Goal: Navigation & Orientation: Find specific page/section

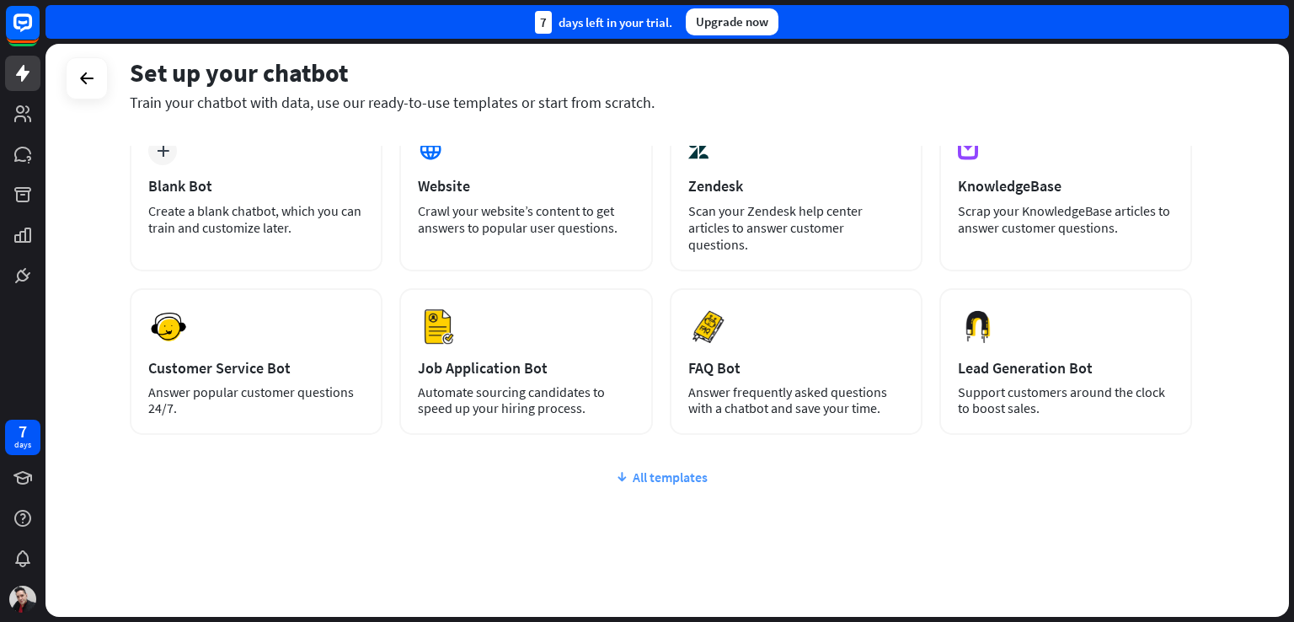
scroll to position [105, 0]
click at [631, 467] on div "All templates" at bounding box center [661, 475] width 1062 height 17
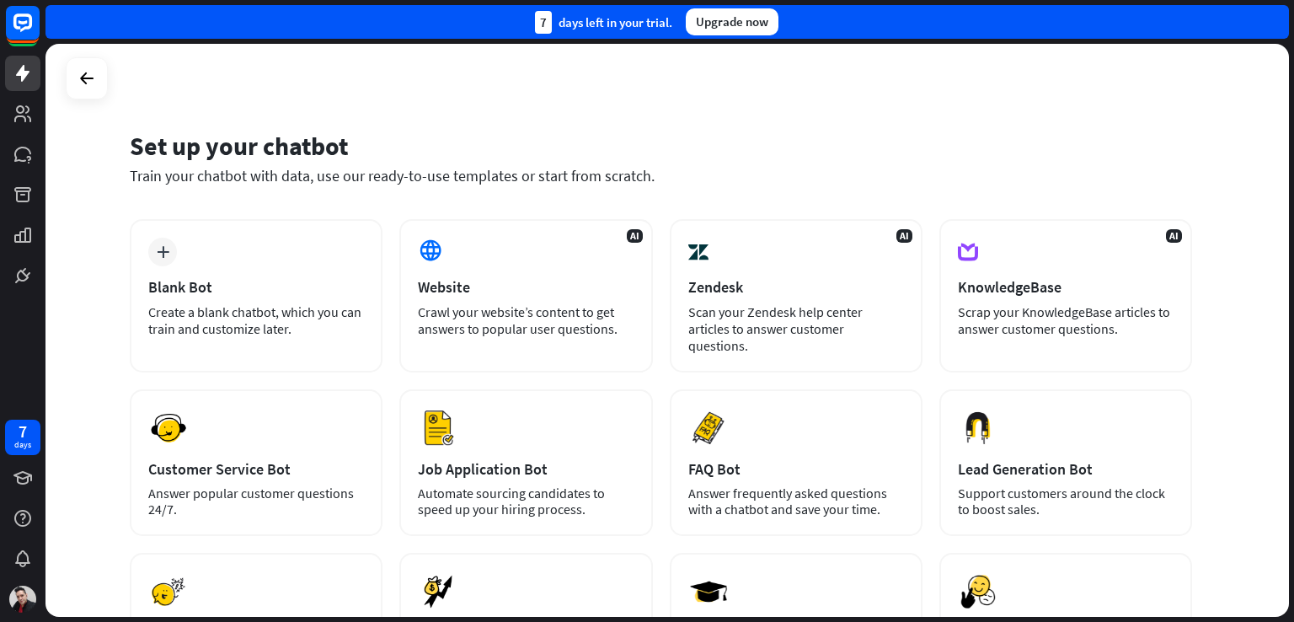
scroll to position [0, 0]
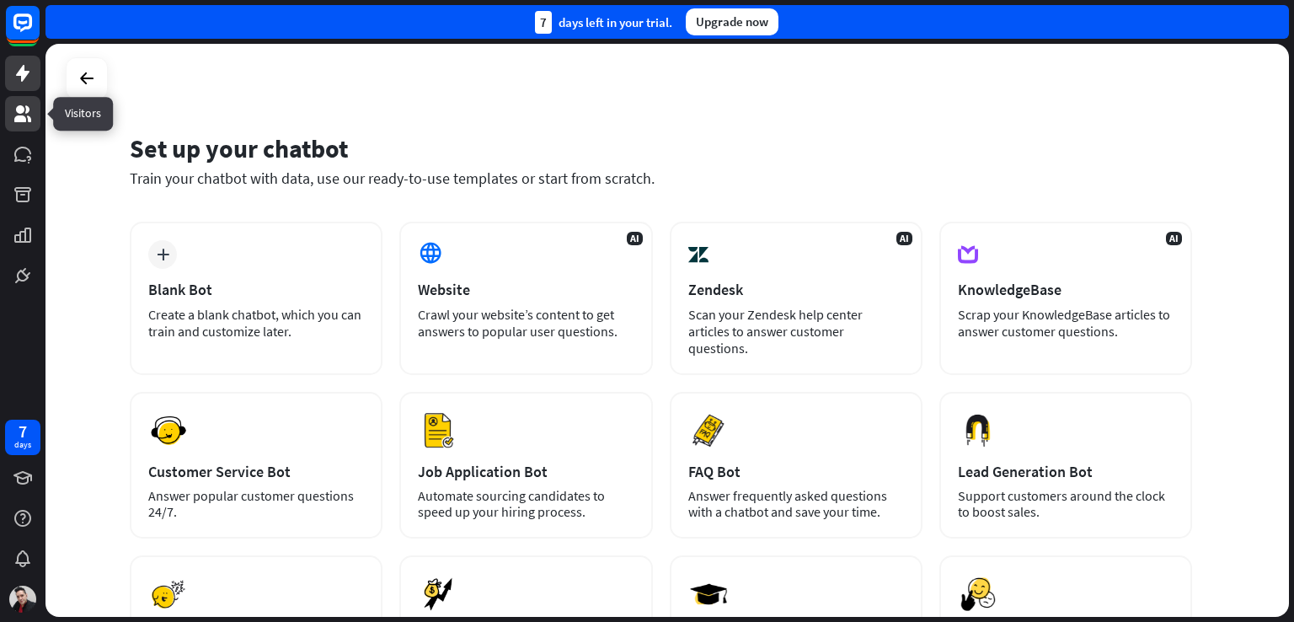
click at [17, 115] on icon at bounding box center [23, 114] width 20 height 20
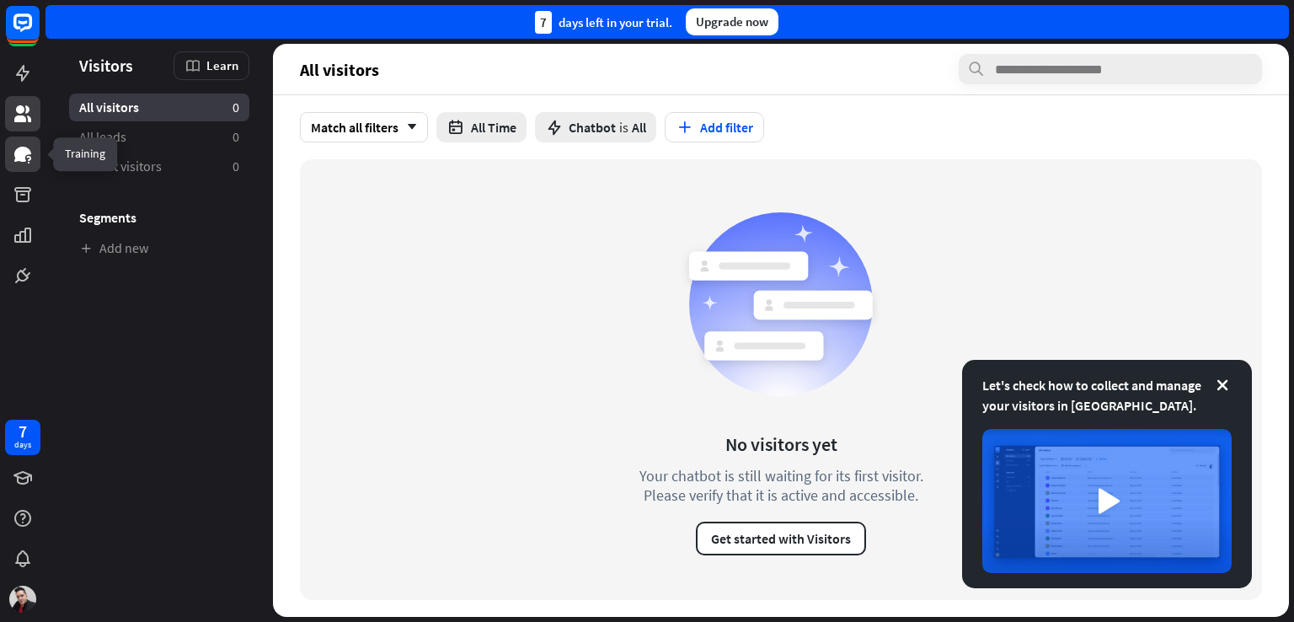
click at [18, 152] on icon at bounding box center [22, 154] width 17 height 15
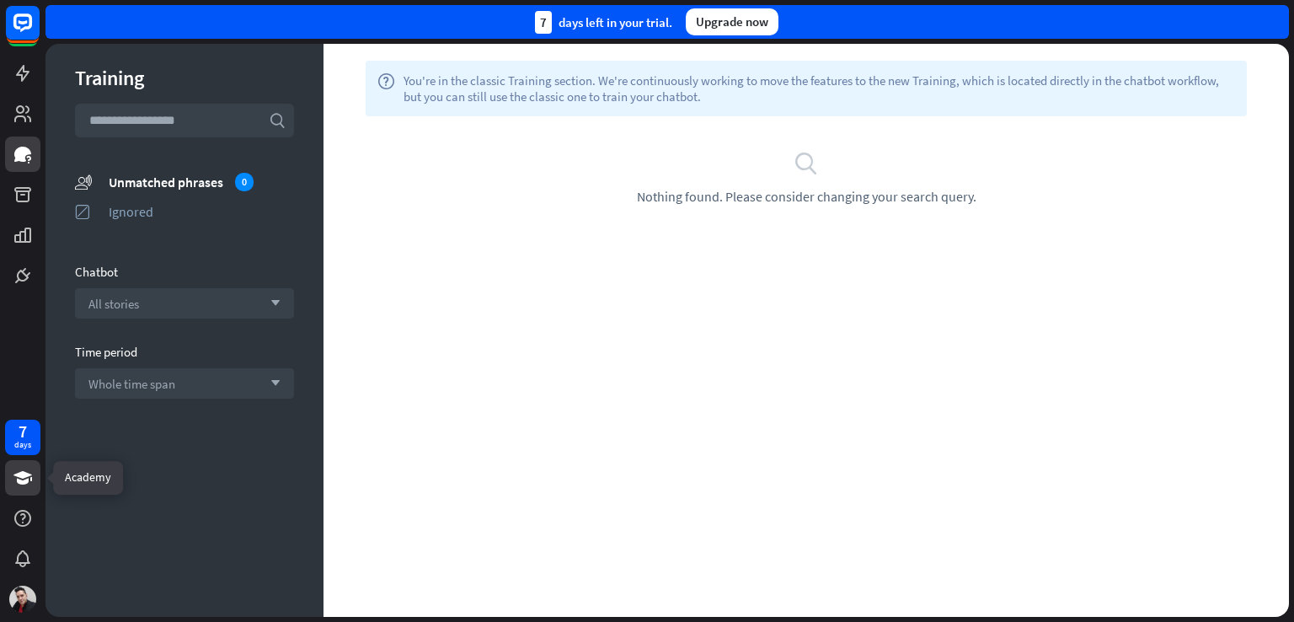
click at [22, 482] on icon at bounding box center [22, 477] width 19 height 13
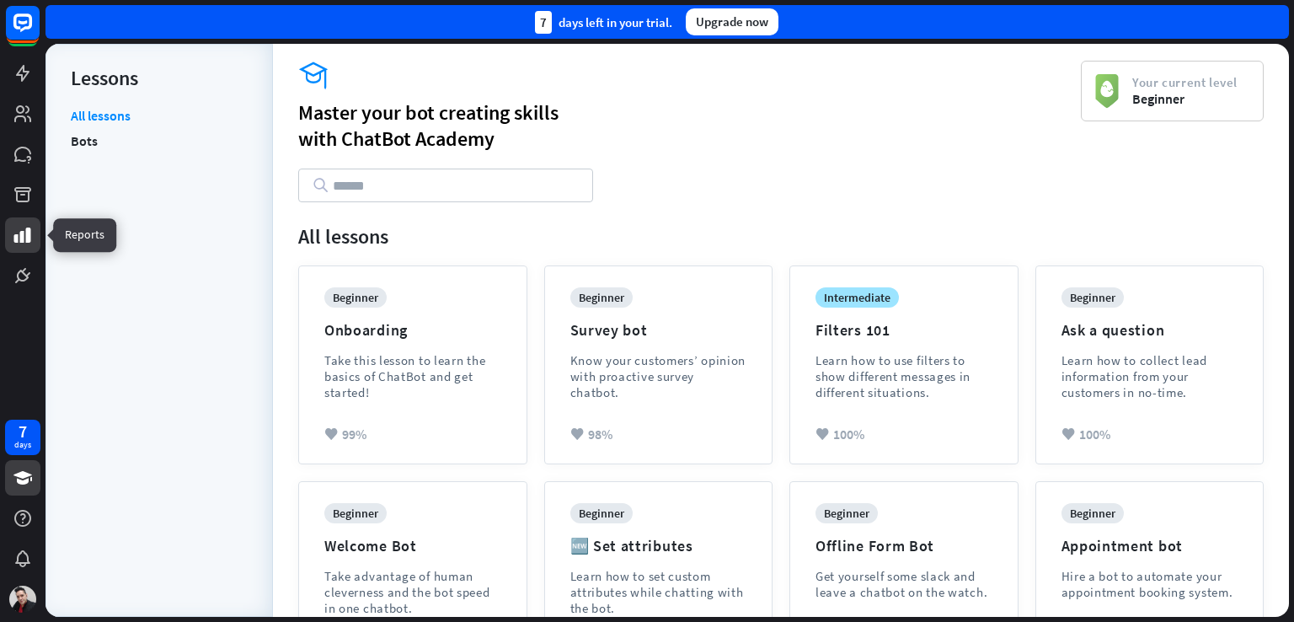
click at [21, 243] on icon at bounding box center [23, 235] width 20 height 20
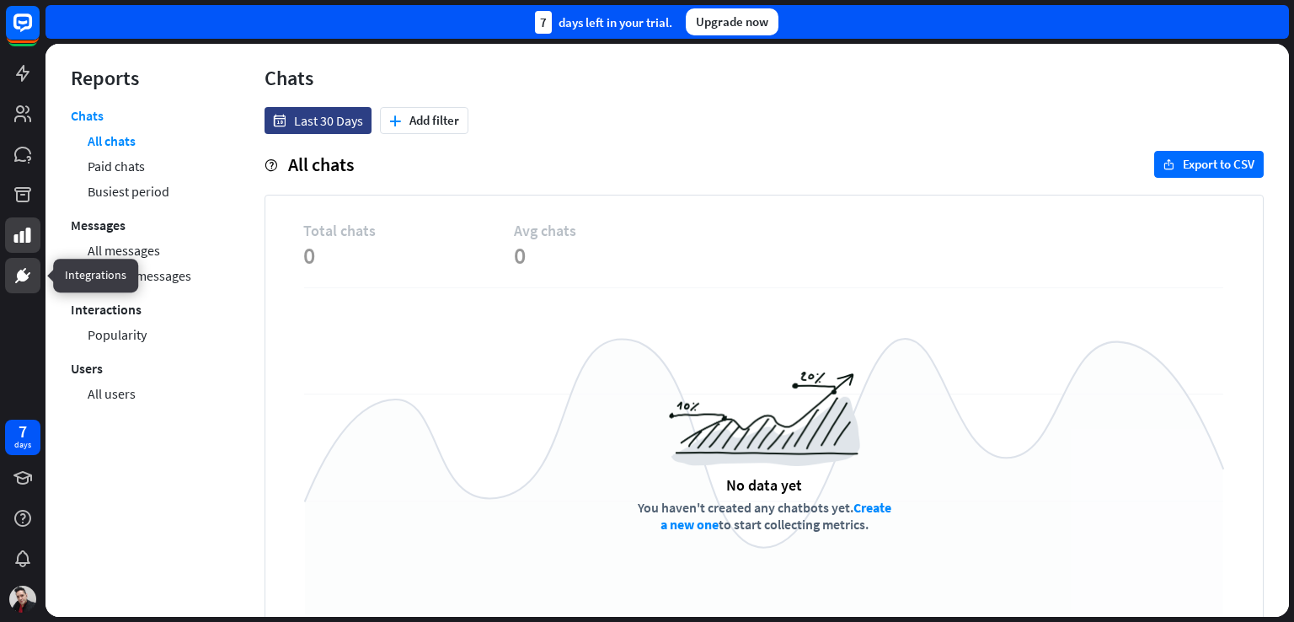
click at [24, 276] on icon at bounding box center [23, 275] width 10 height 10
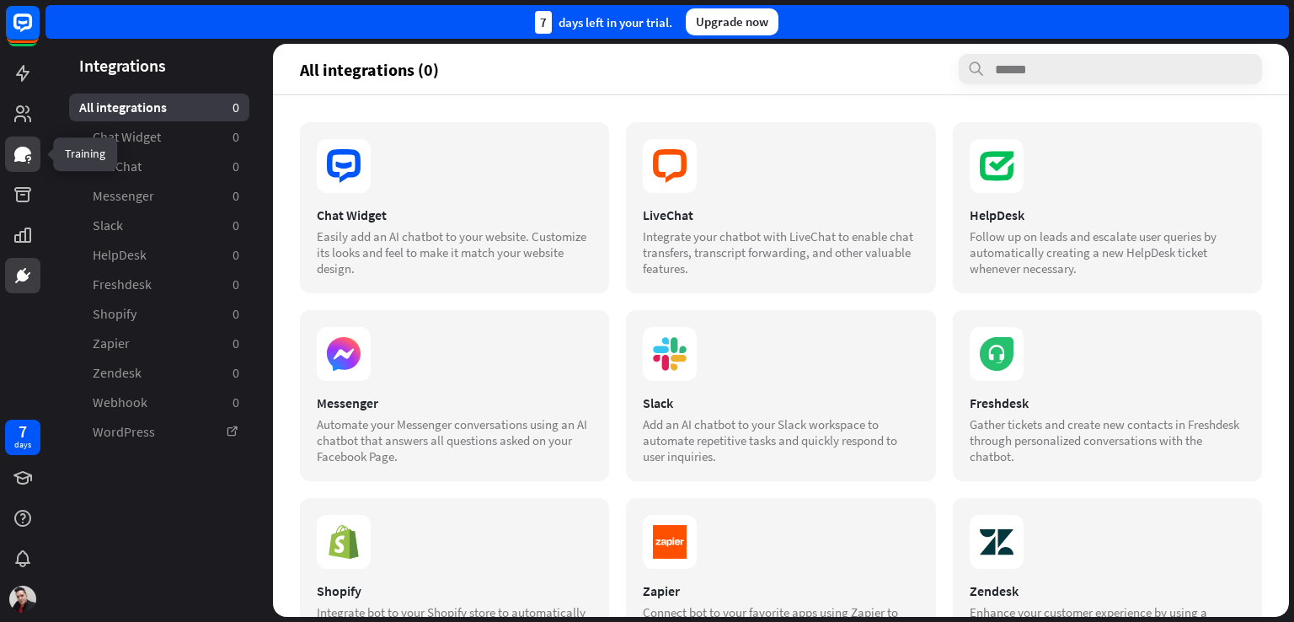
click at [13, 163] on icon at bounding box center [23, 154] width 20 height 20
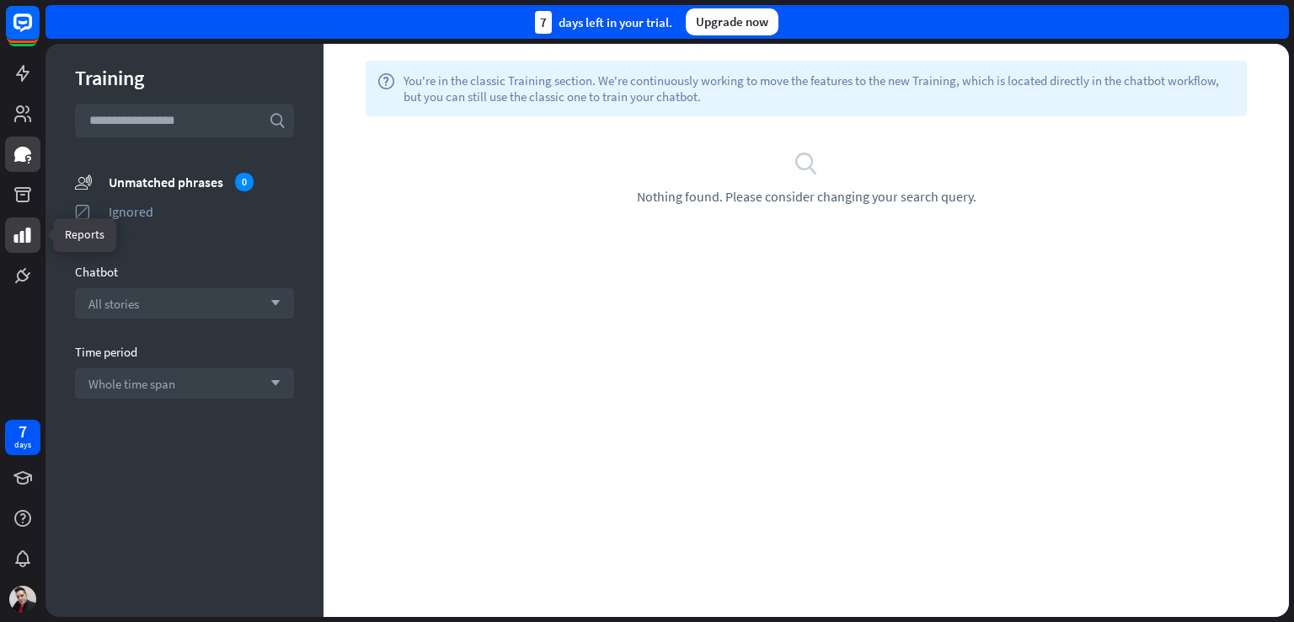
click at [24, 225] on icon at bounding box center [23, 235] width 20 height 20
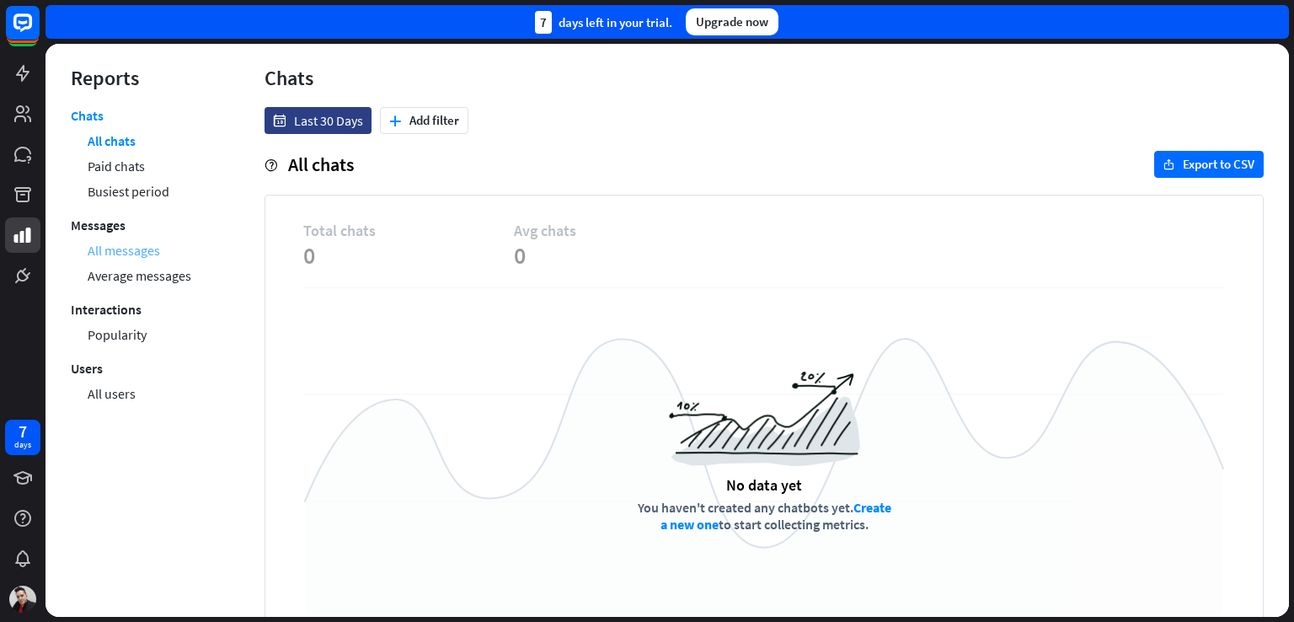
click at [115, 251] on link "All messages" at bounding box center [124, 250] width 72 height 25
click at [115, 281] on link "Average messages" at bounding box center [140, 275] width 104 height 25
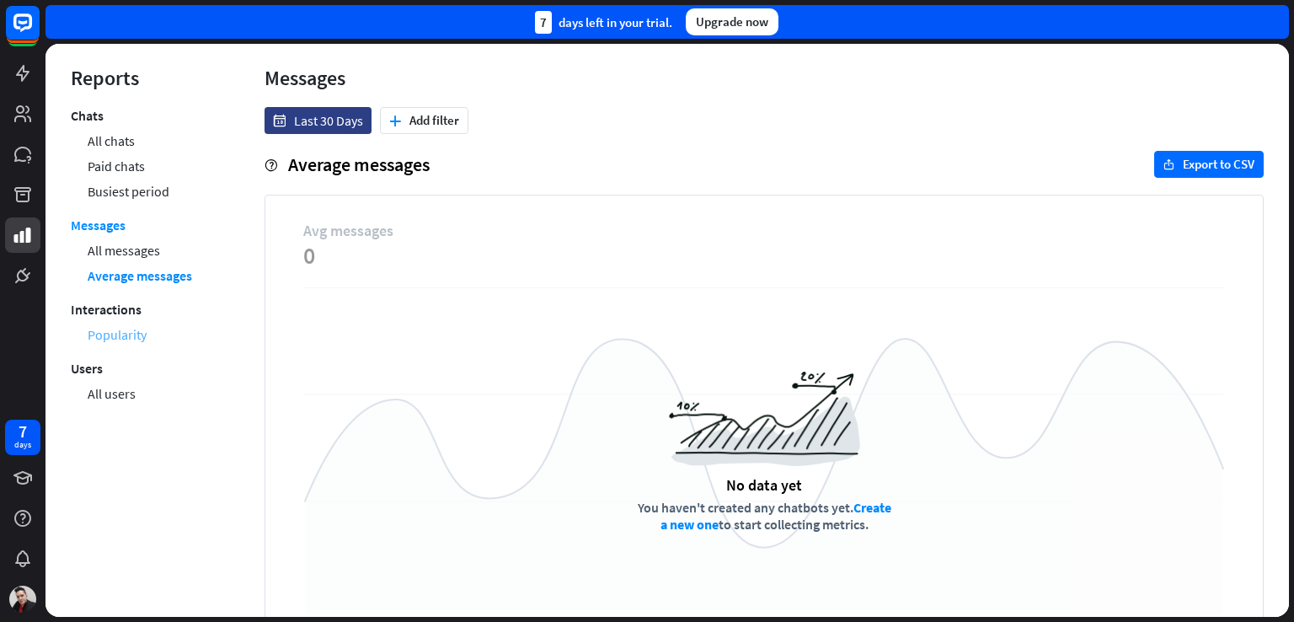
click at [111, 338] on link "Popularity" at bounding box center [117, 334] width 59 height 25
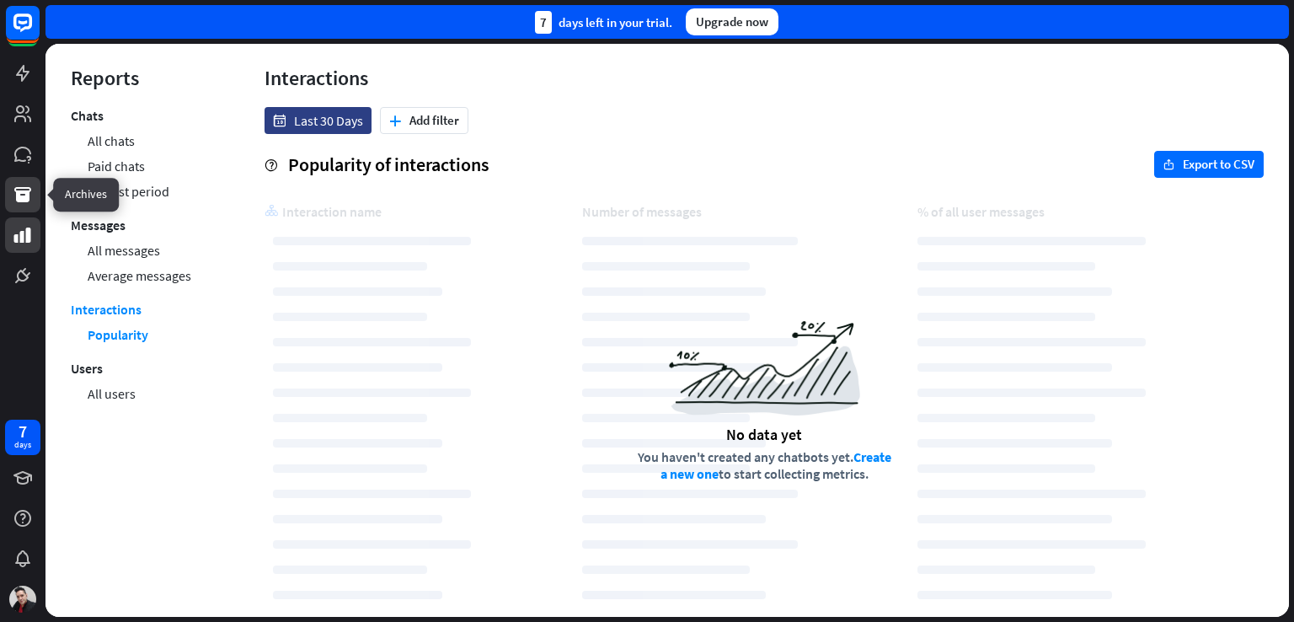
click at [28, 199] on icon at bounding box center [22, 194] width 17 height 15
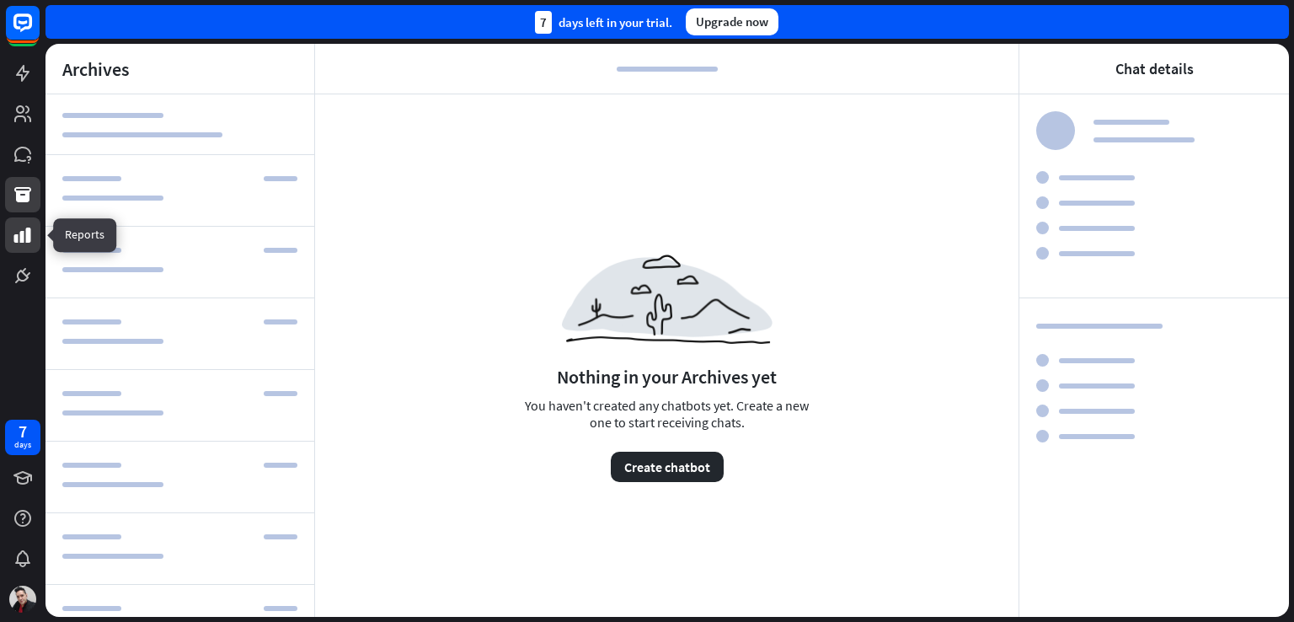
click at [22, 235] on icon at bounding box center [22, 234] width 17 height 15
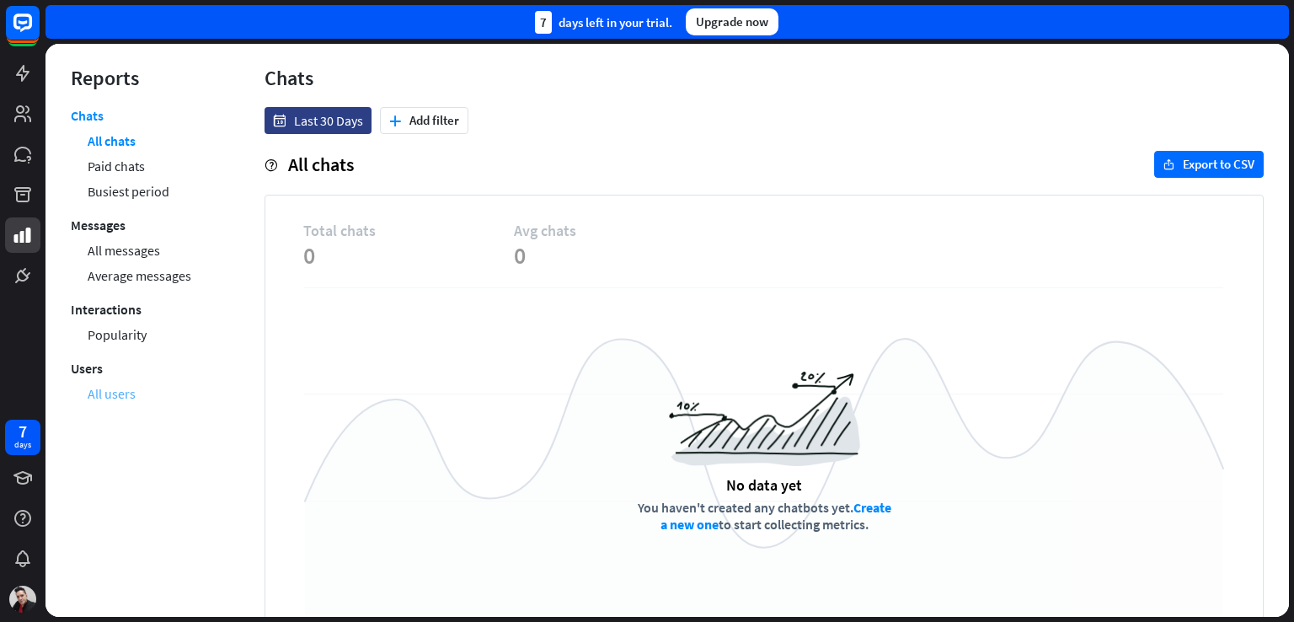
click at [118, 395] on link "All users" at bounding box center [112, 393] width 48 height 25
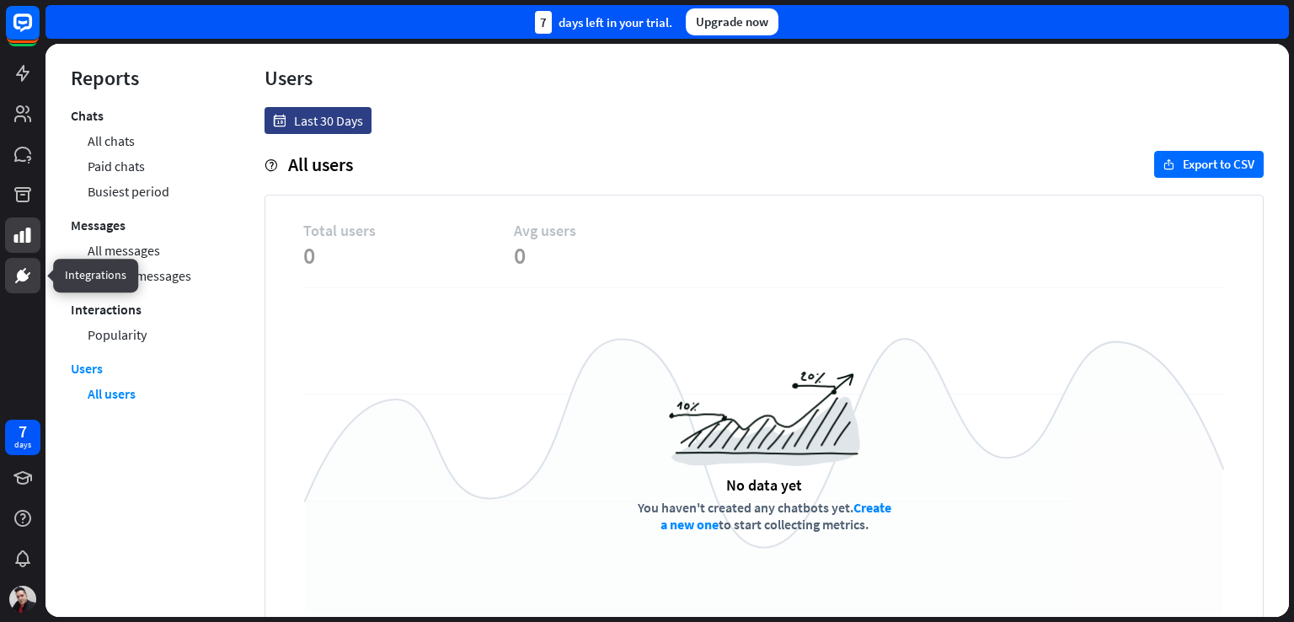
click at [20, 281] on icon at bounding box center [23, 276] width 12 height 12
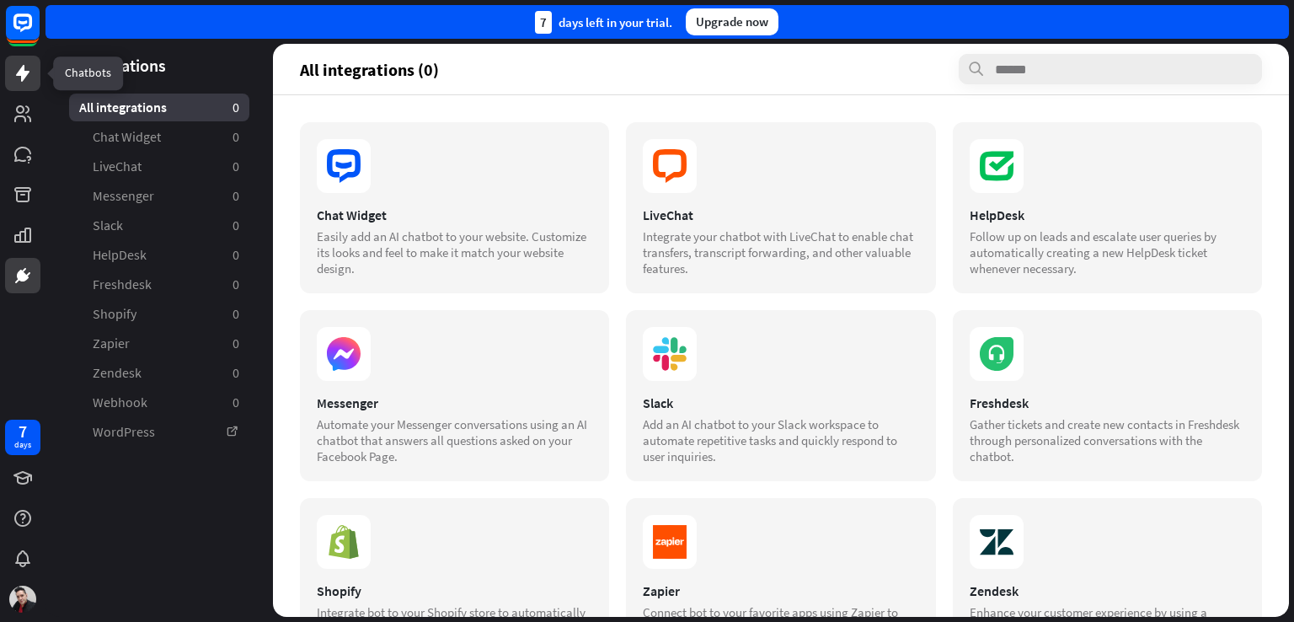
click at [24, 68] on icon at bounding box center [23, 73] width 20 height 20
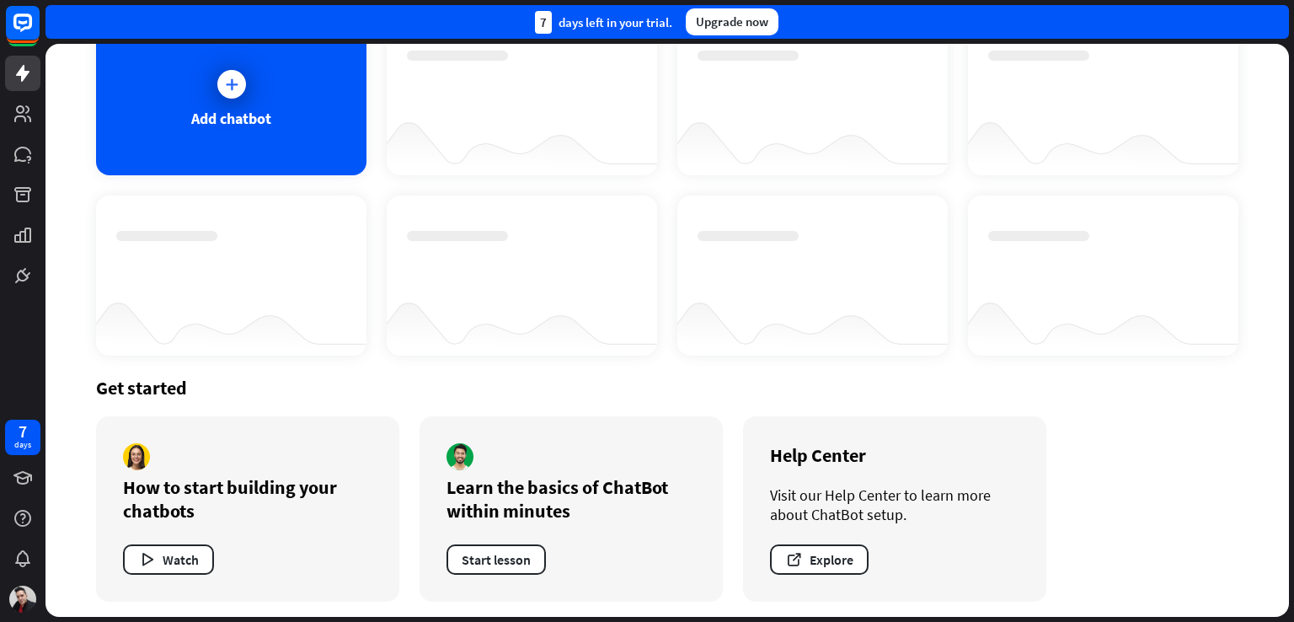
scroll to position [129, 0]
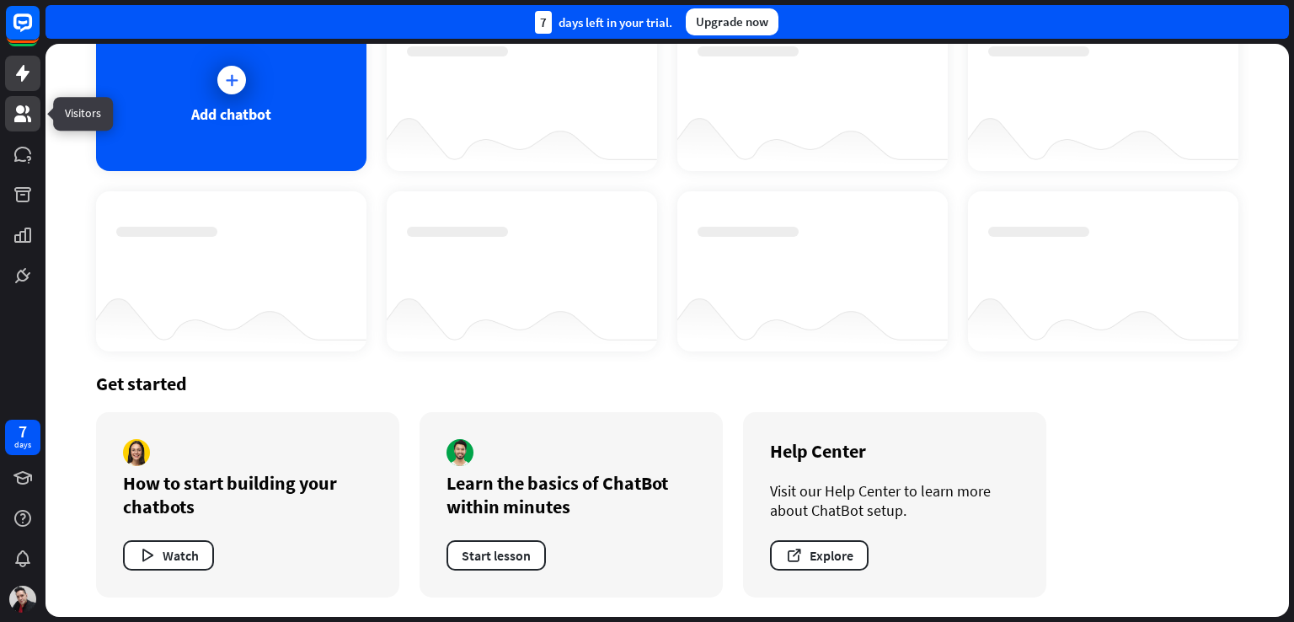
click at [33, 115] on link at bounding box center [22, 113] width 35 height 35
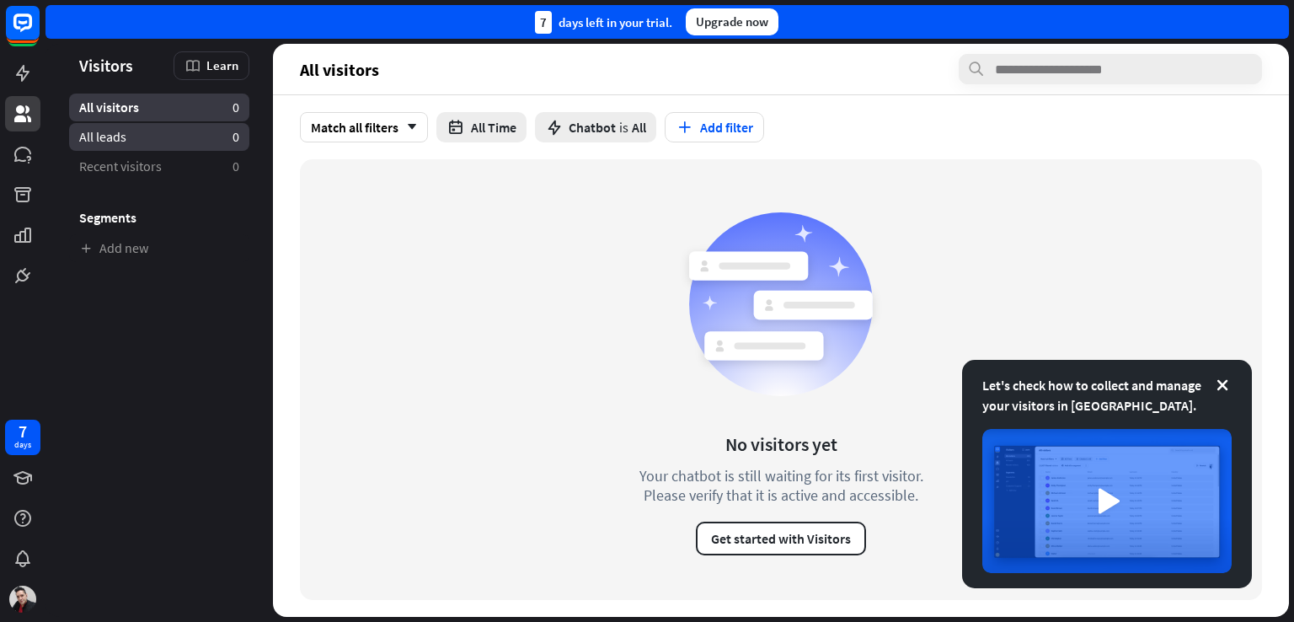
click at [113, 132] on span "All leads" at bounding box center [102, 137] width 47 height 18
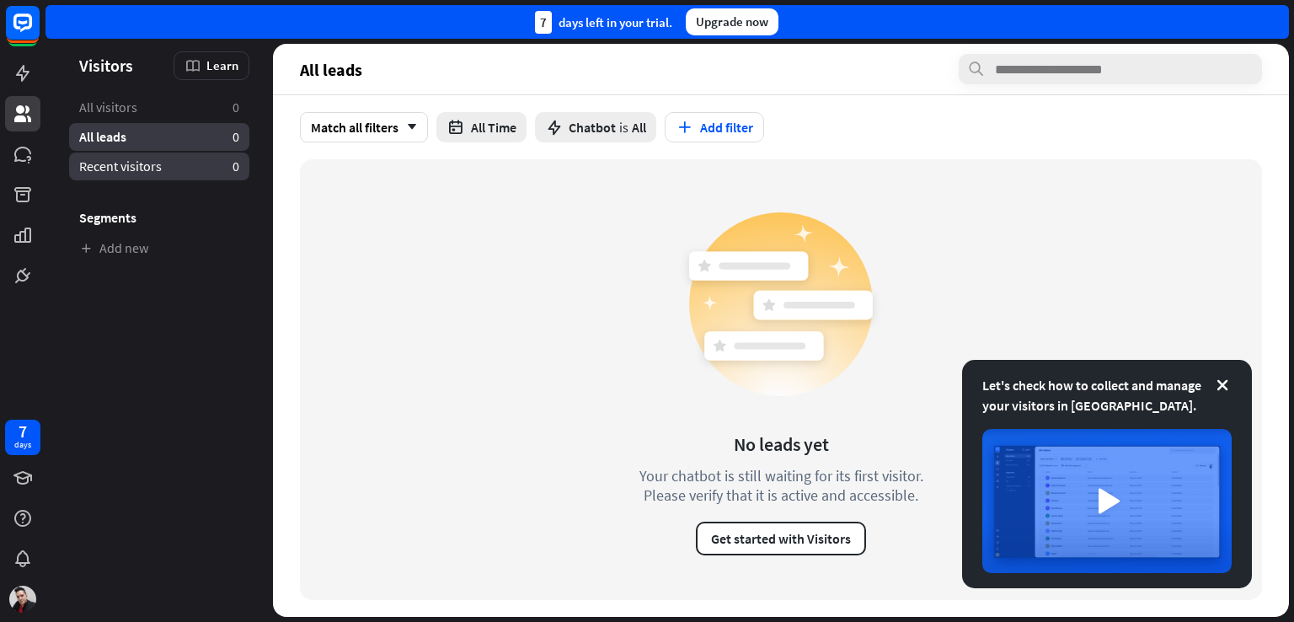
click at [113, 162] on span "Recent visitors" at bounding box center [120, 167] width 83 height 18
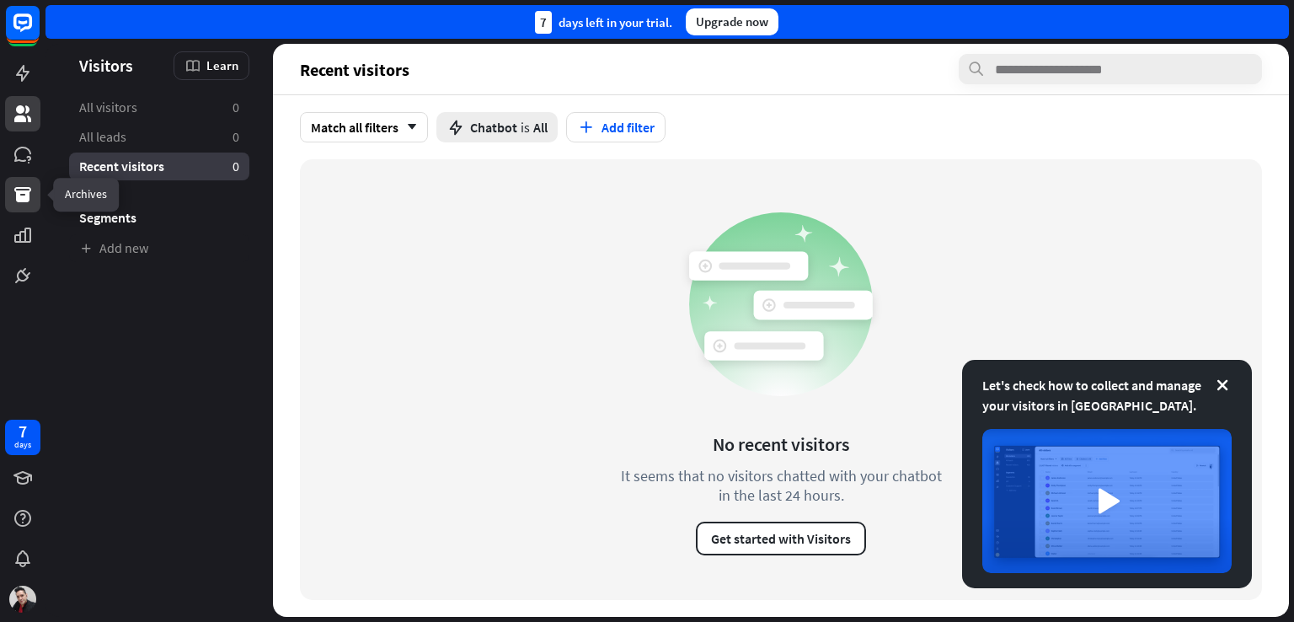
click at [19, 185] on icon at bounding box center [23, 195] width 20 height 20
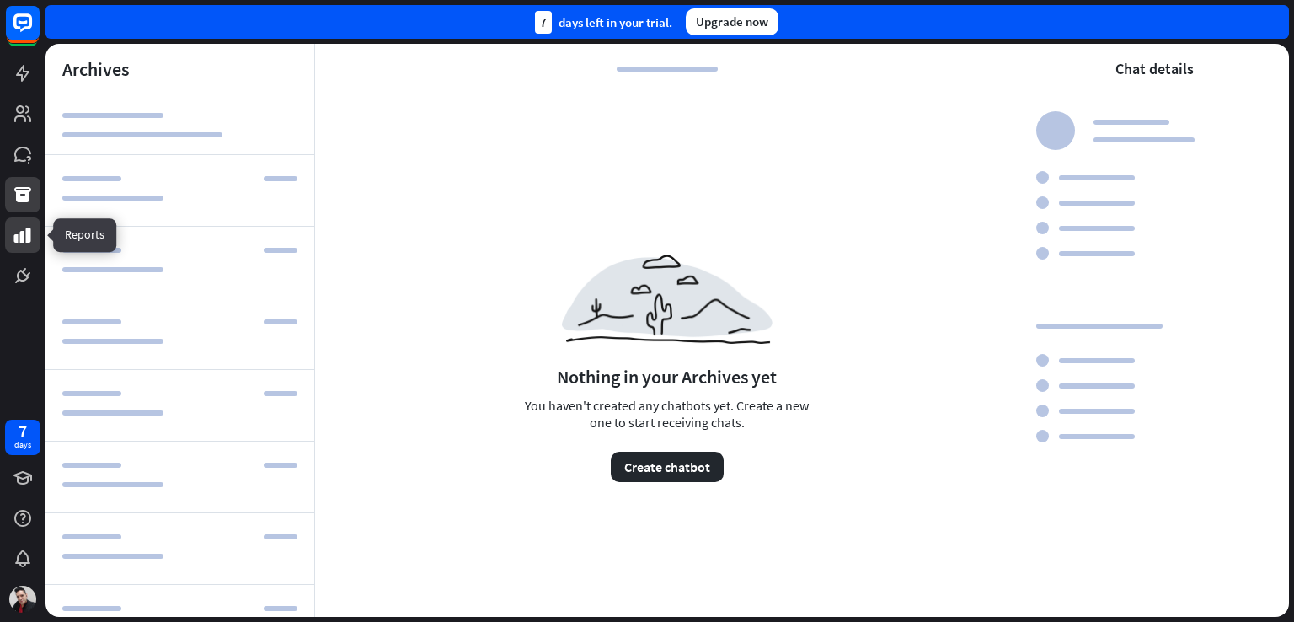
click at [21, 240] on icon at bounding box center [22, 234] width 17 height 15
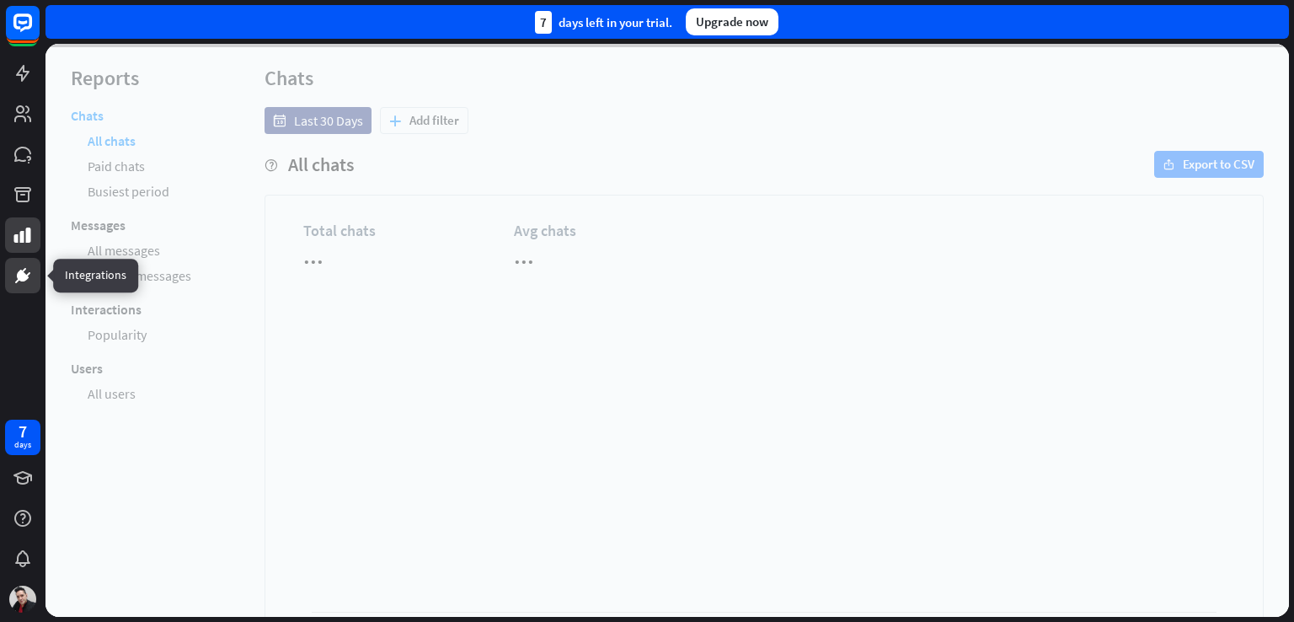
click at [27, 281] on icon at bounding box center [23, 275] width 20 height 20
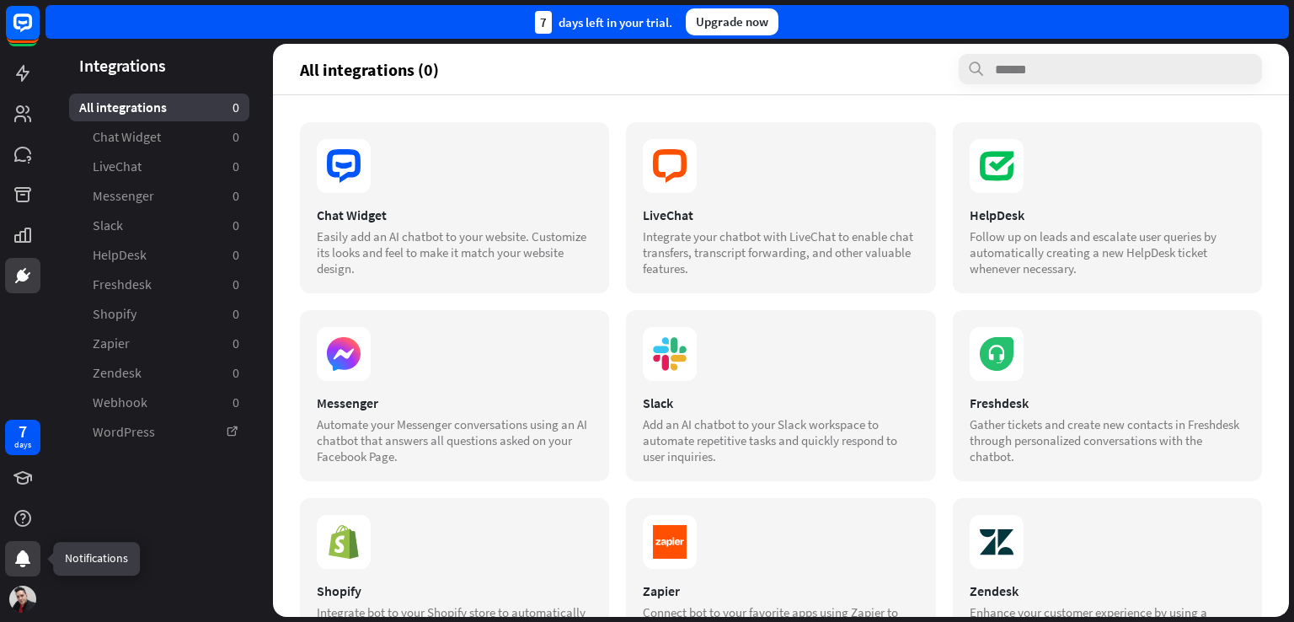
click at [27, 559] on icon at bounding box center [22, 558] width 15 height 17
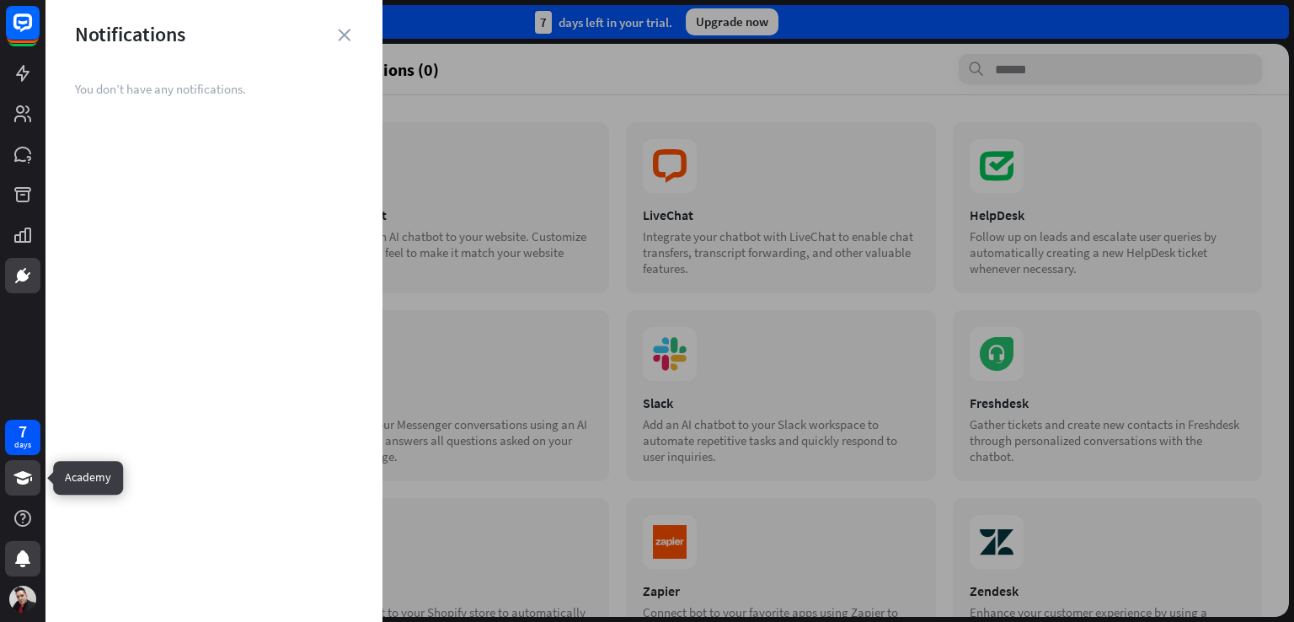
click at [26, 481] on icon at bounding box center [22, 477] width 19 height 13
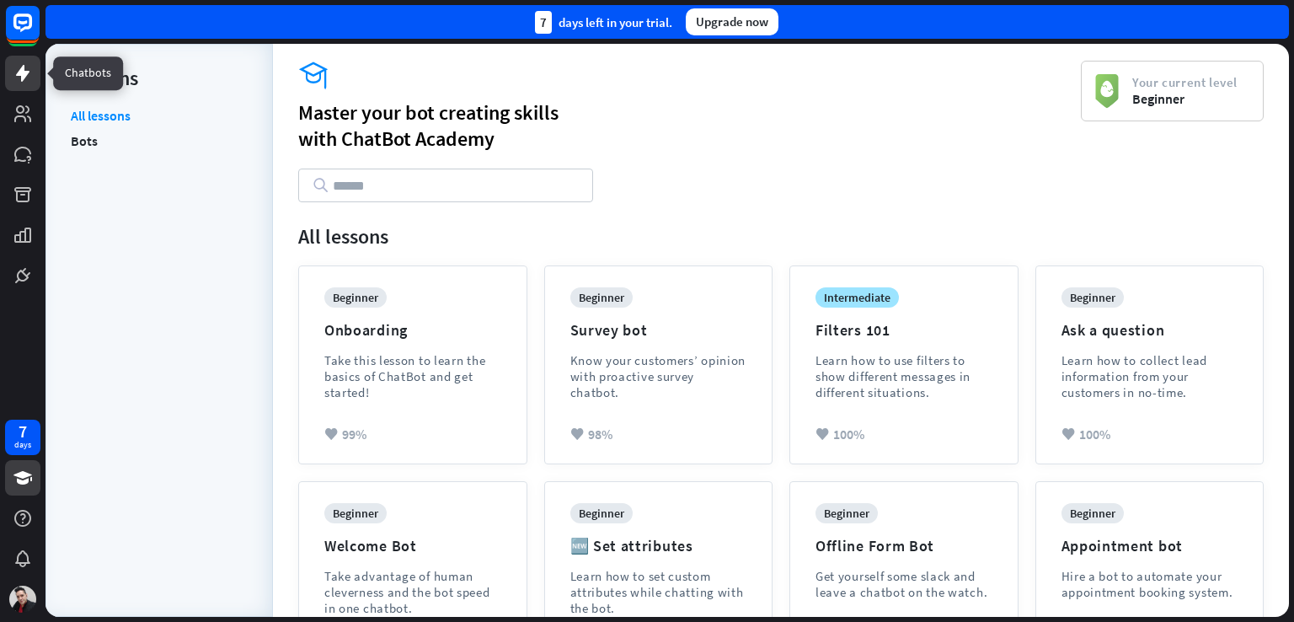
click at [17, 77] on icon at bounding box center [23, 73] width 20 height 20
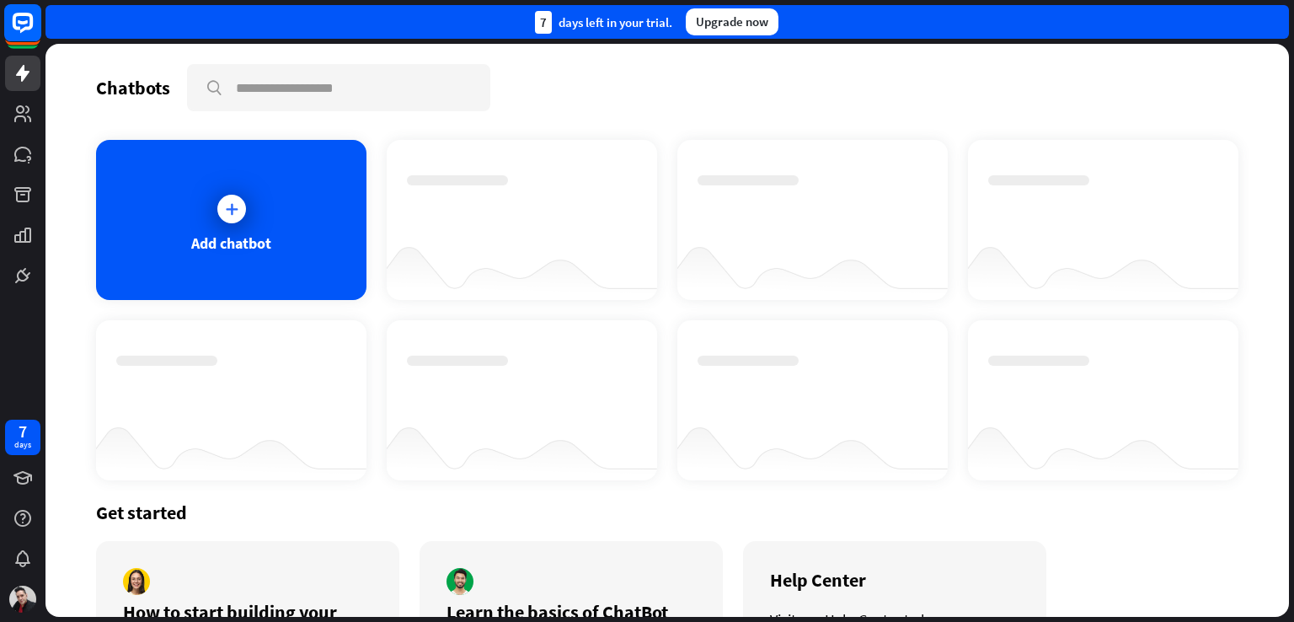
click at [24, 16] on rect at bounding box center [22, 22] width 37 height 37
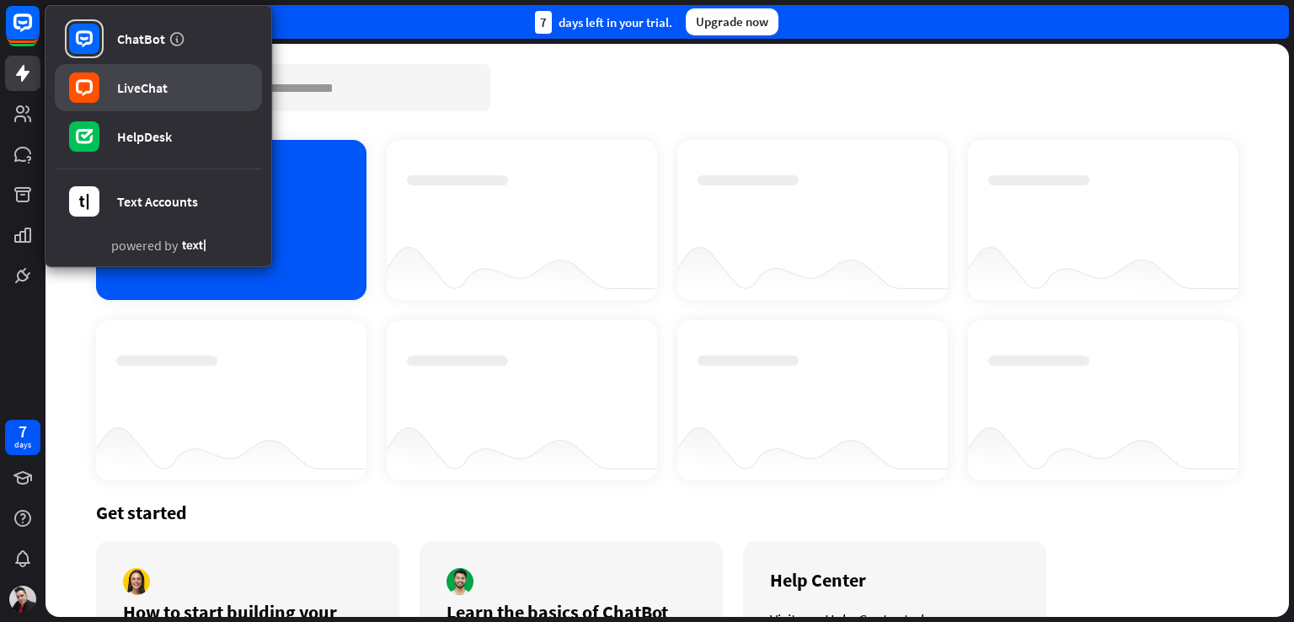
click at [166, 91] on div "LiveChat" at bounding box center [142, 87] width 51 height 17
